Goal: Check status: Check status

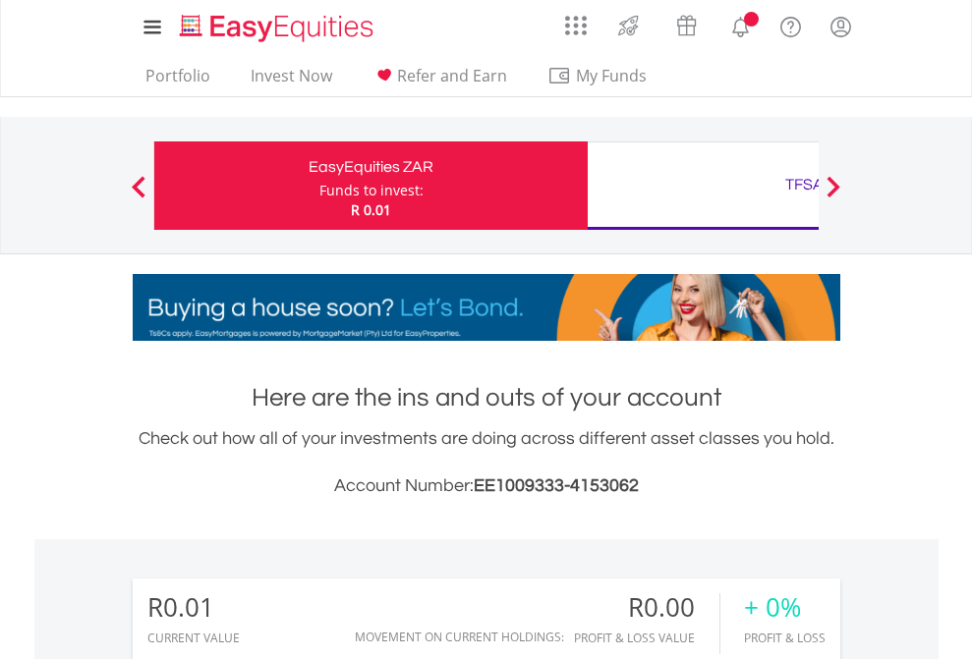
scroll to position [189, 309]
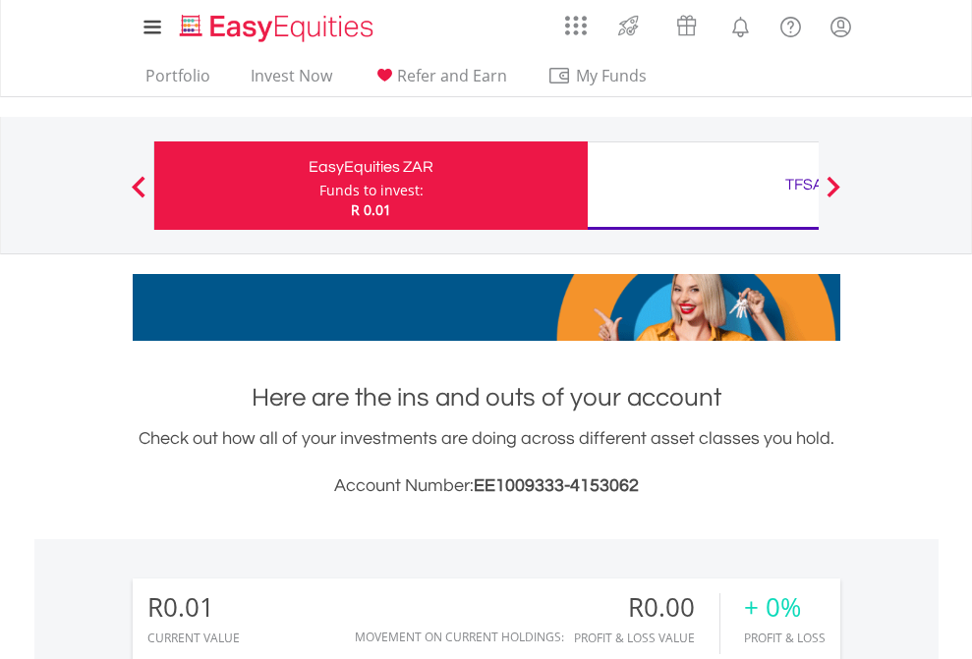
click at [319, 186] on div "Funds to invest:" at bounding box center [371, 191] width 104 height 20
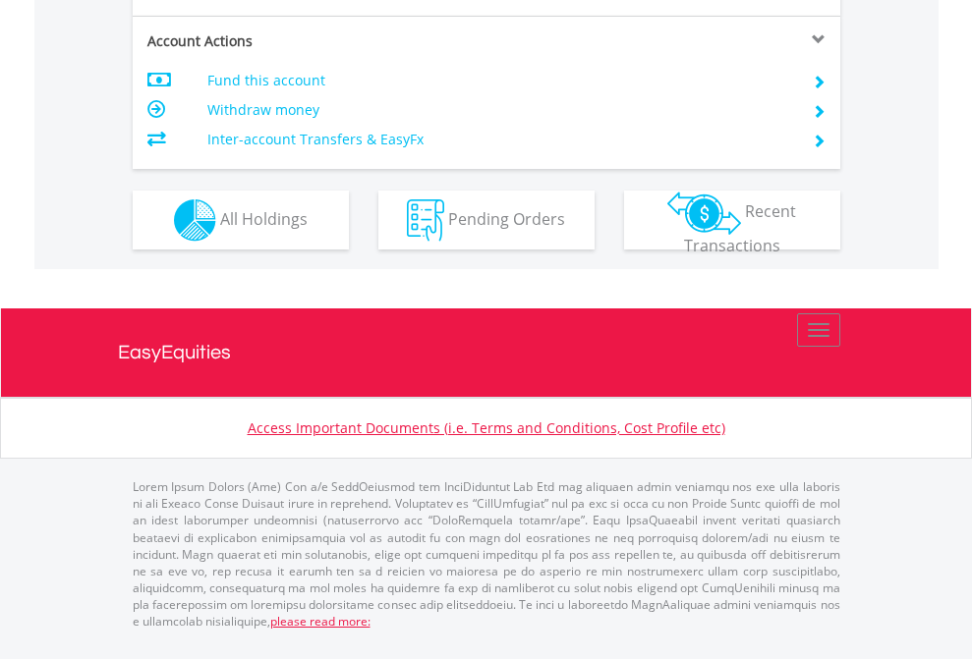
scroll to position [1845, 0]
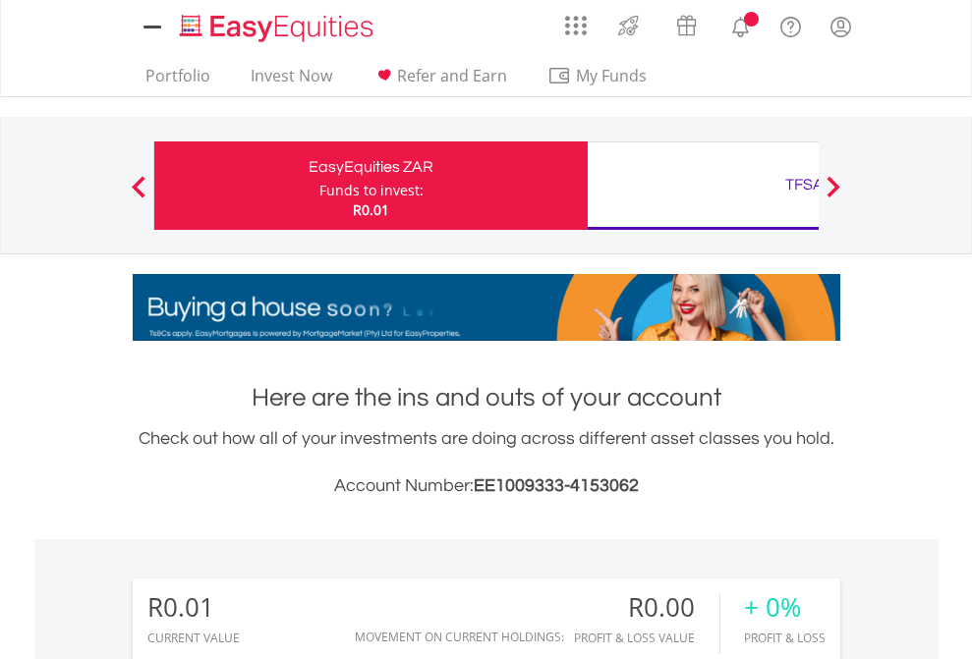
scroll to position [189, 309]
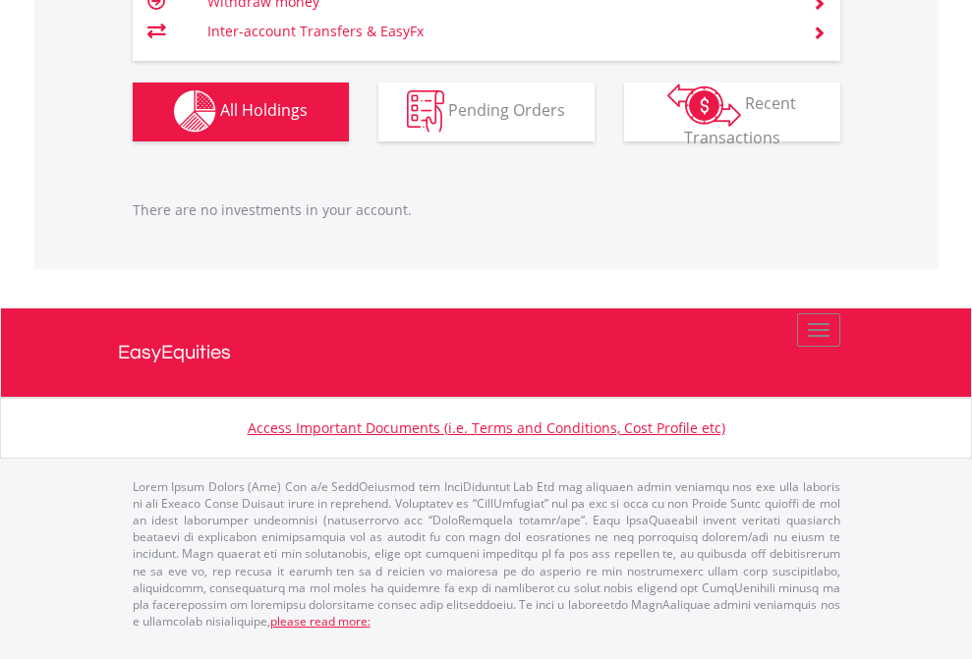
scroll to position [1946, 0]
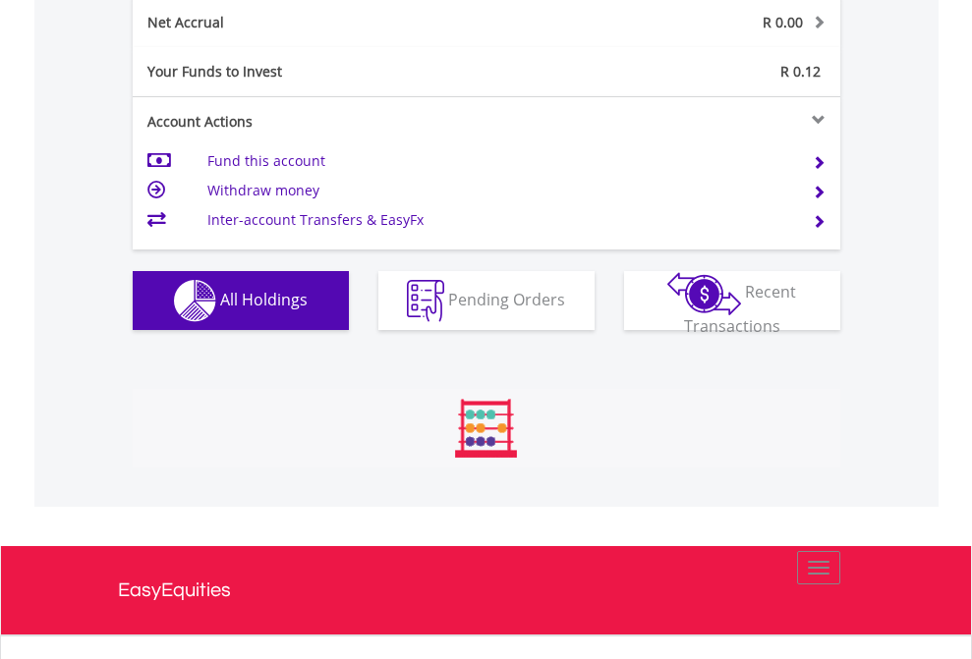
scroll to position [2225, 0]
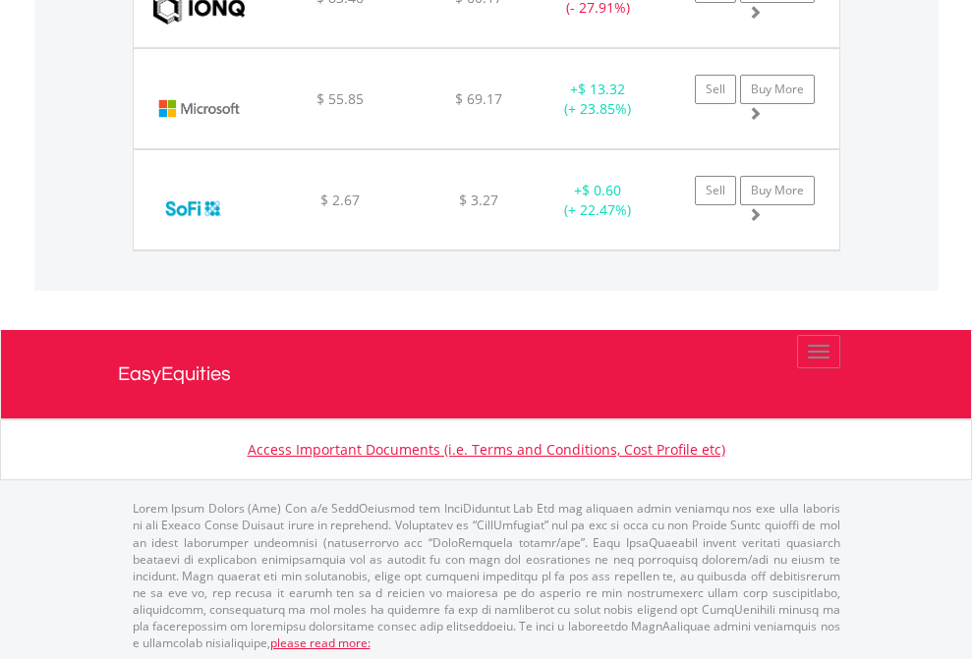
scroll to position [189, 309]
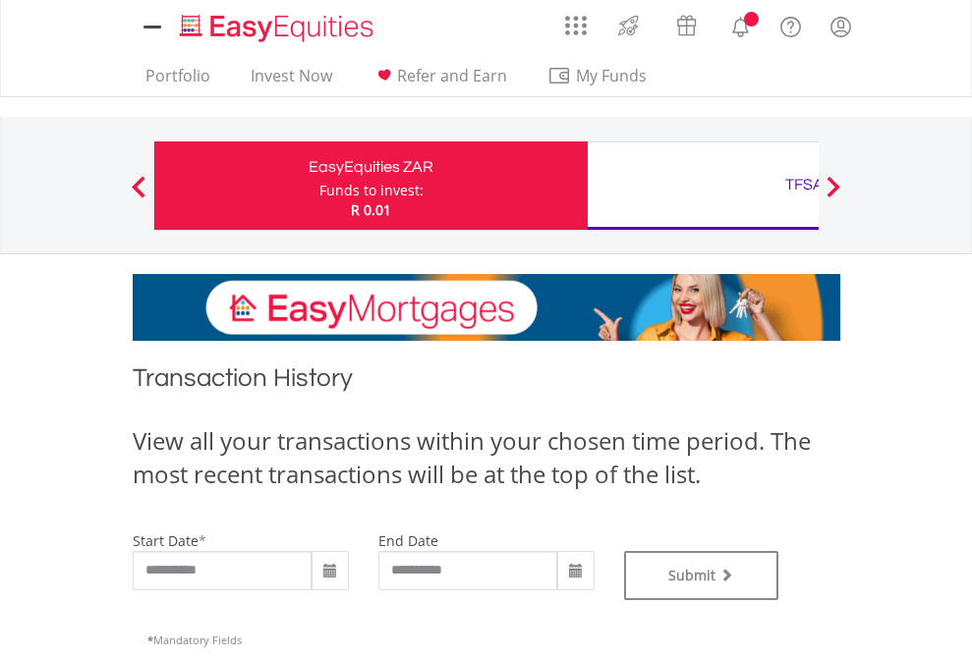
type input "**********"
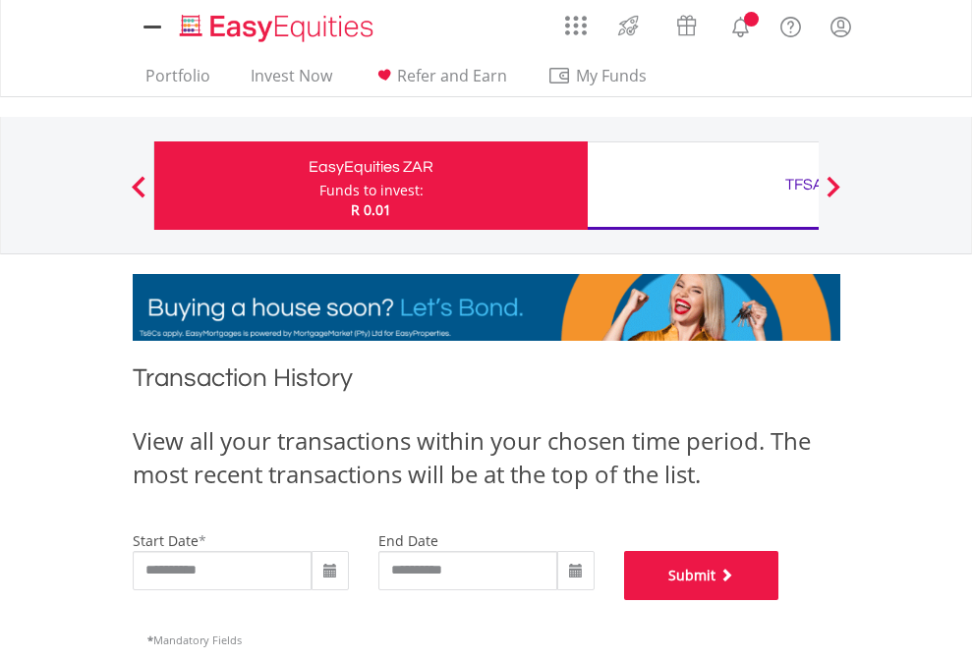
click at [779, 600] on button "Submit" at bounding box center [701, 575] width 155 height 49
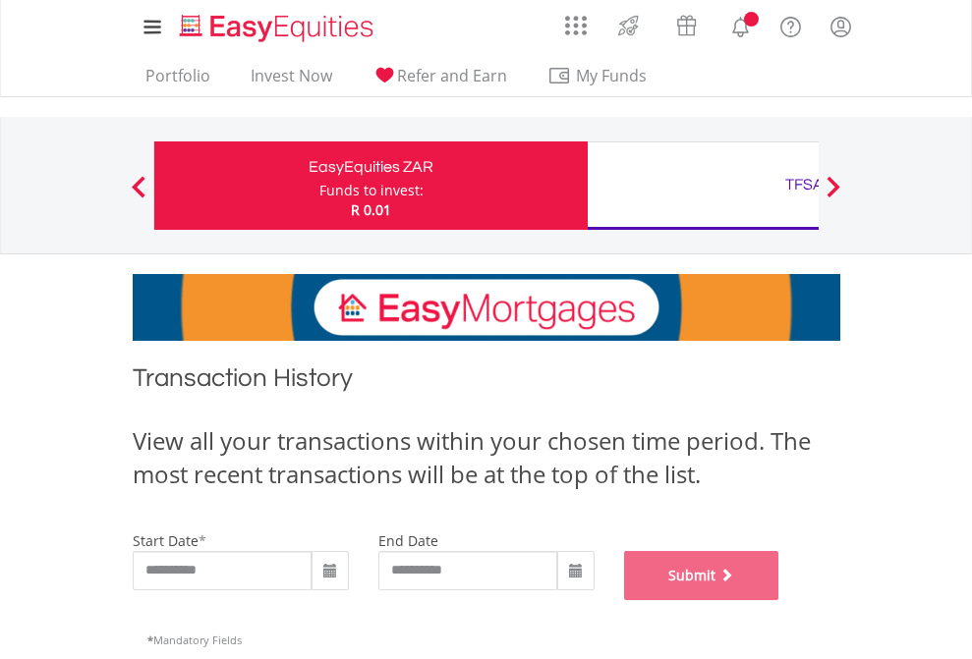
scroll to position [797, 0]
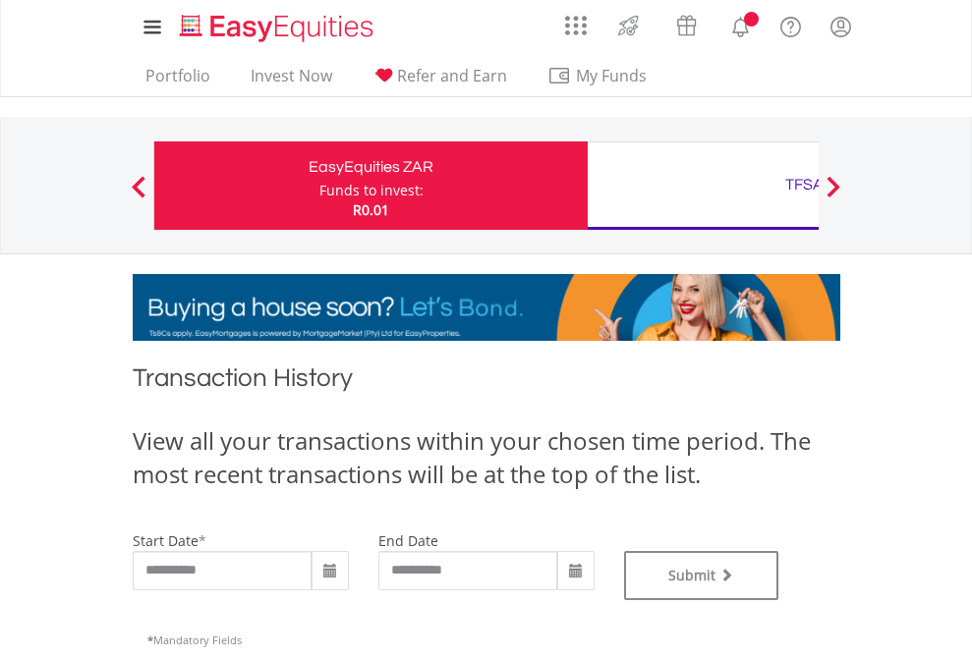
click at [703, 186] on div "TFSA" at bounding box center [804, 185] width 410 height 28
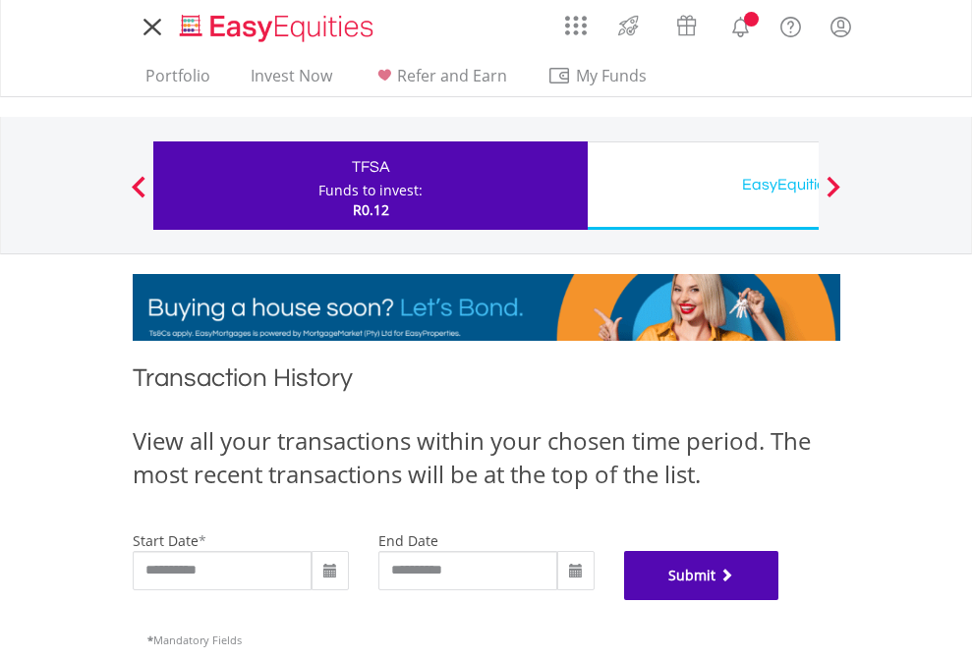
click at [779, 600] on button "Submit" at bounding box center [701, 575] width 155 height 49
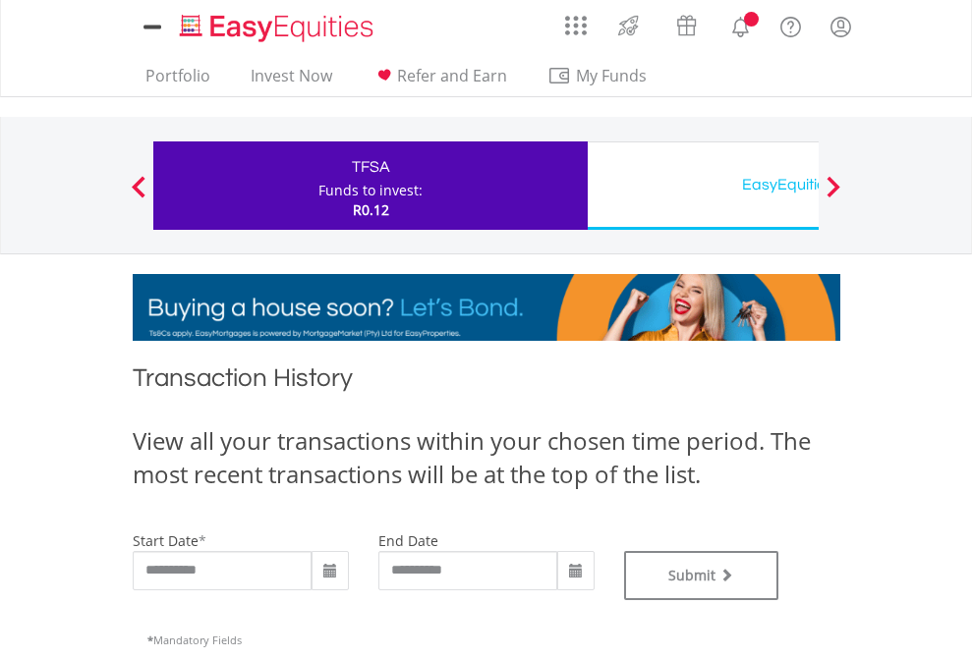
click at [703, 186] on div "EasyEquities USD" at bounding box center [804, 185] width 410 height 28
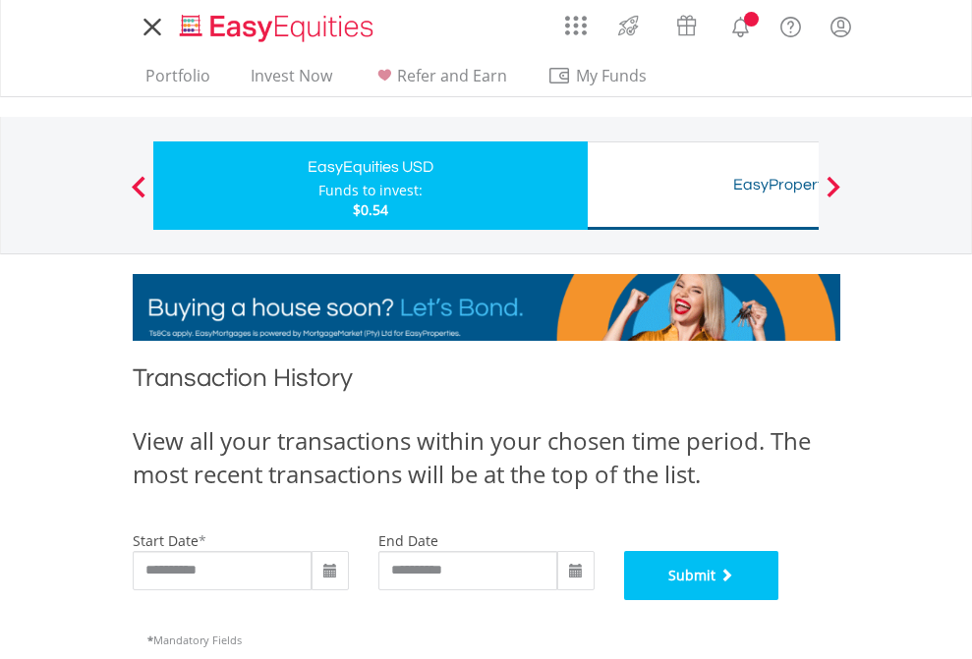
click at [779, 600] on button "Submit" at bounding box center [701, 575] width 155 height 49
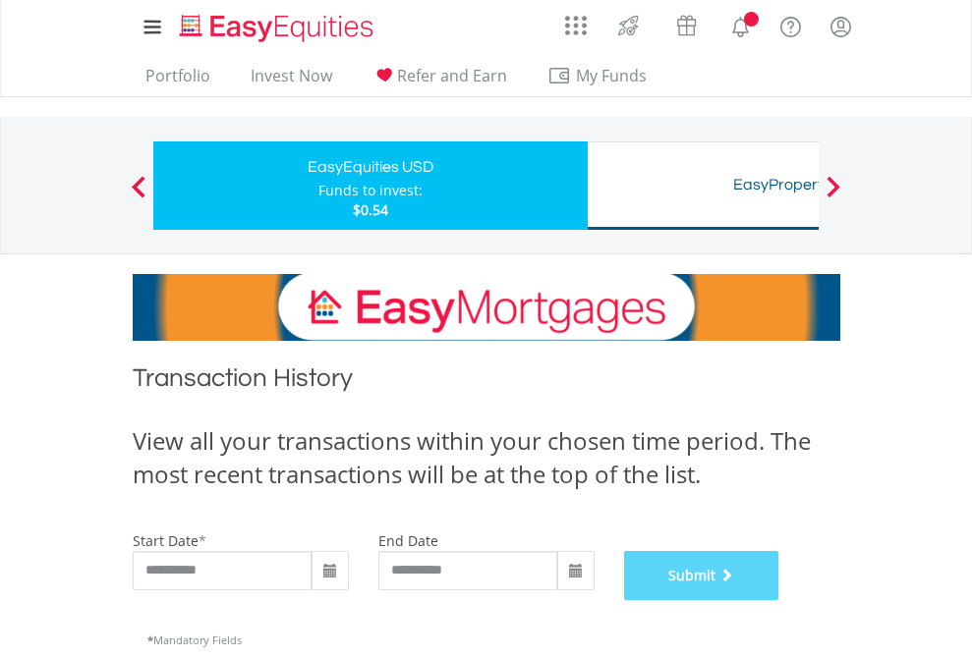
scroll to position [797, 0]
